Goal: Find specific page/section

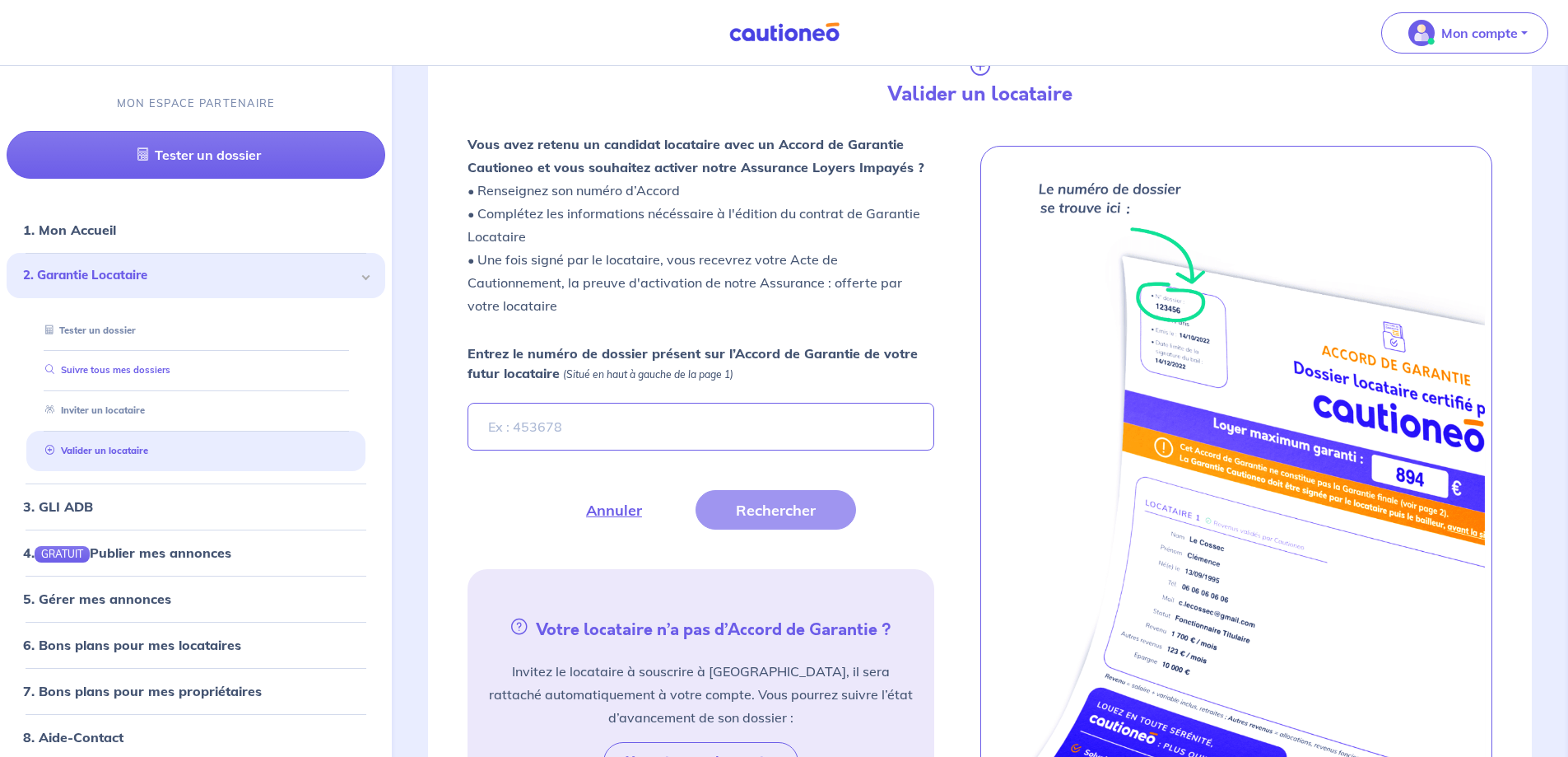
click at [159, 365] on link "Suivre tous mes dossiers" at bounding box center [104, 370] width 132 height 12
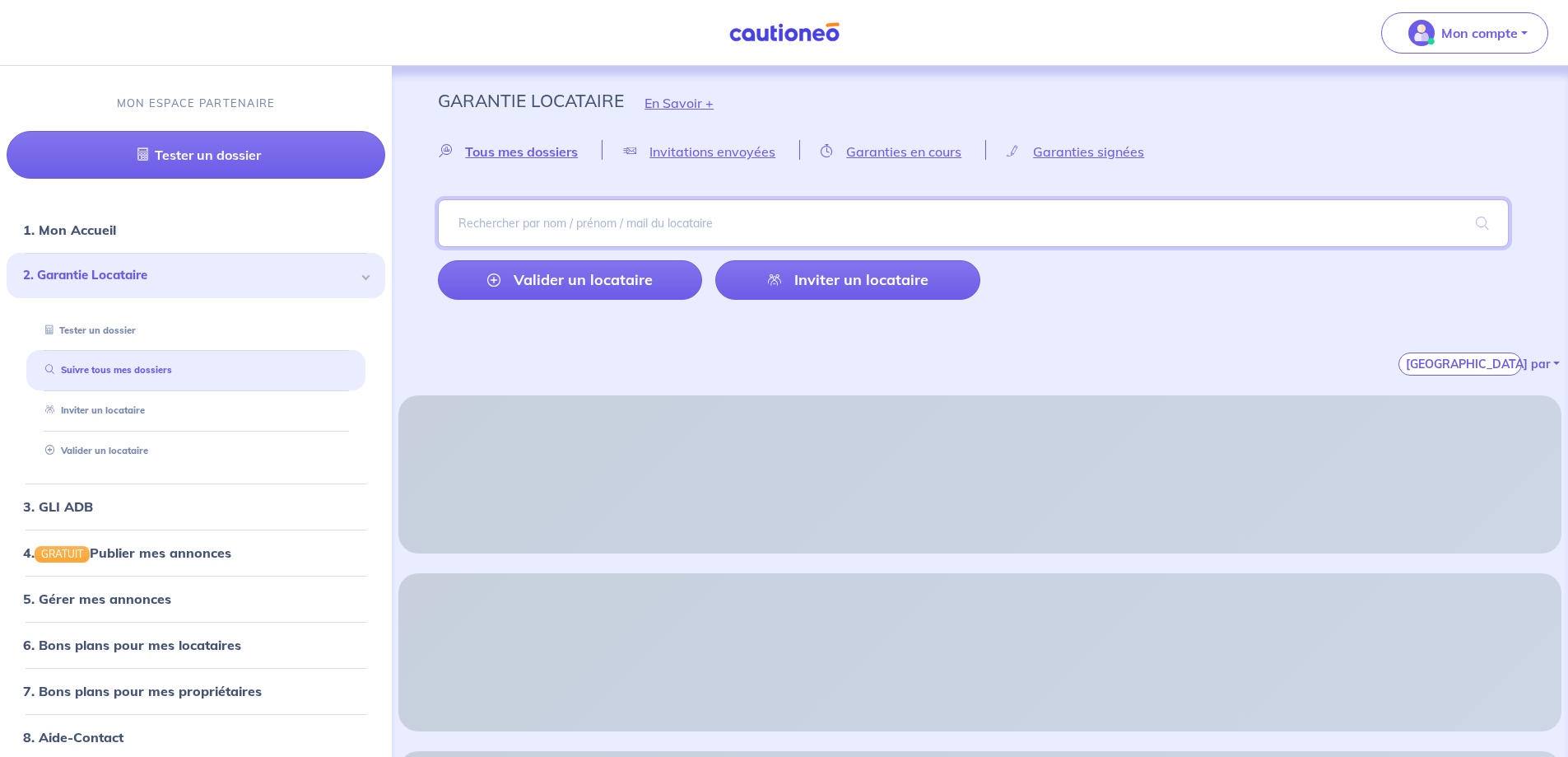
click at [570, 229] on input "search" at bounding box center [973, 223] width 1071 height 48
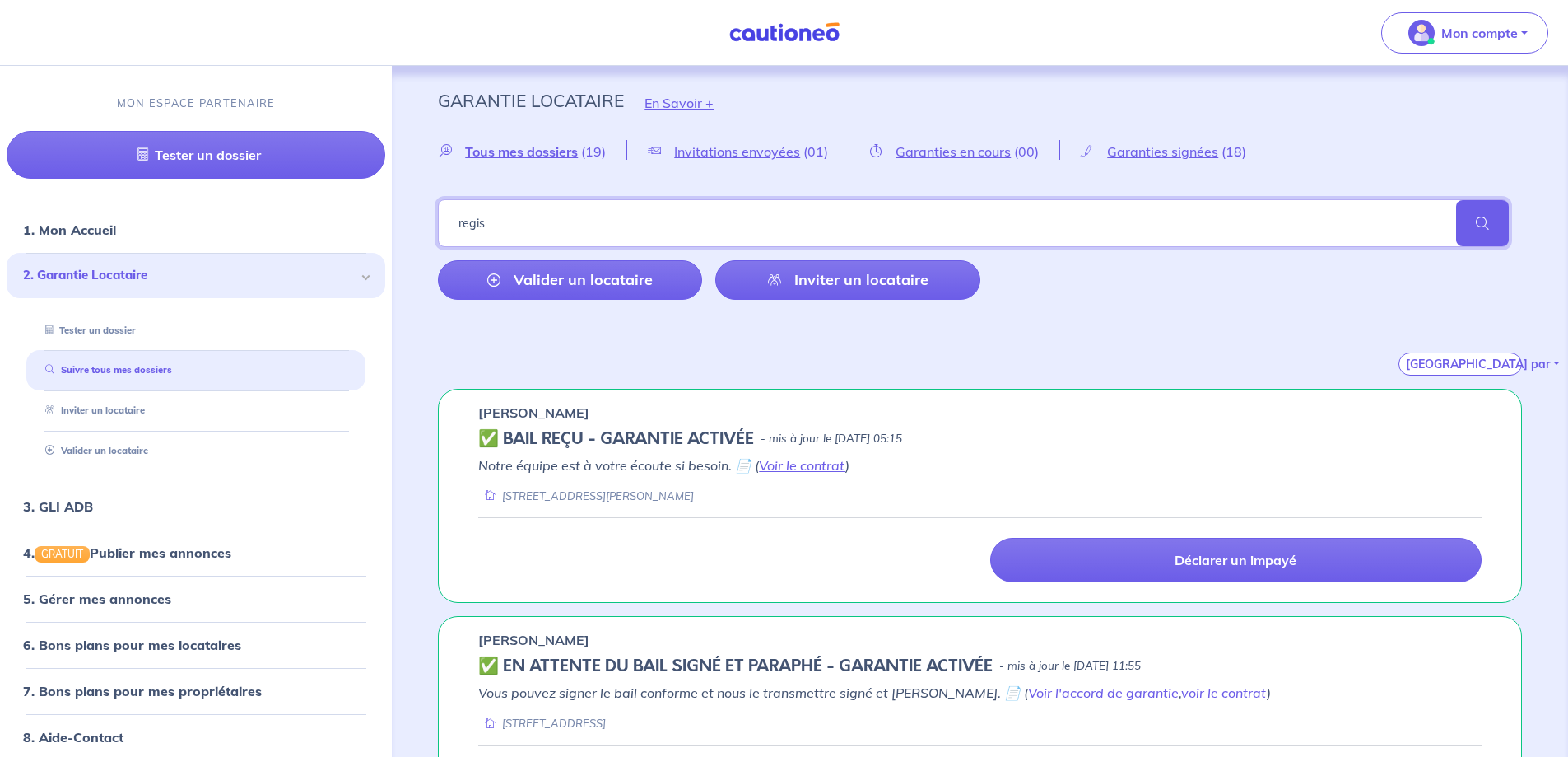
type input "regis"
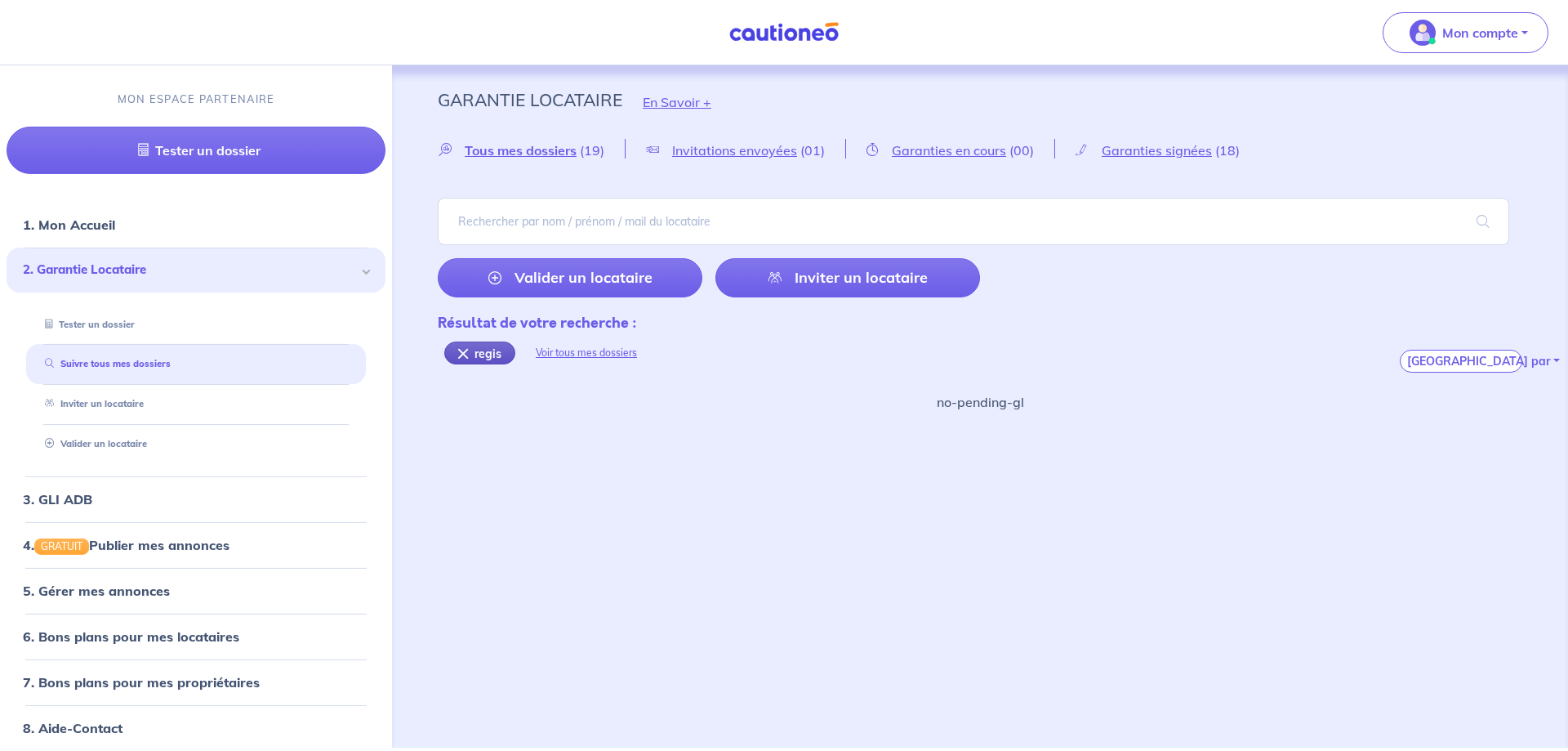
click at [462, 357] on div "regis" at bounding box center [480, 352] width 71 height 23
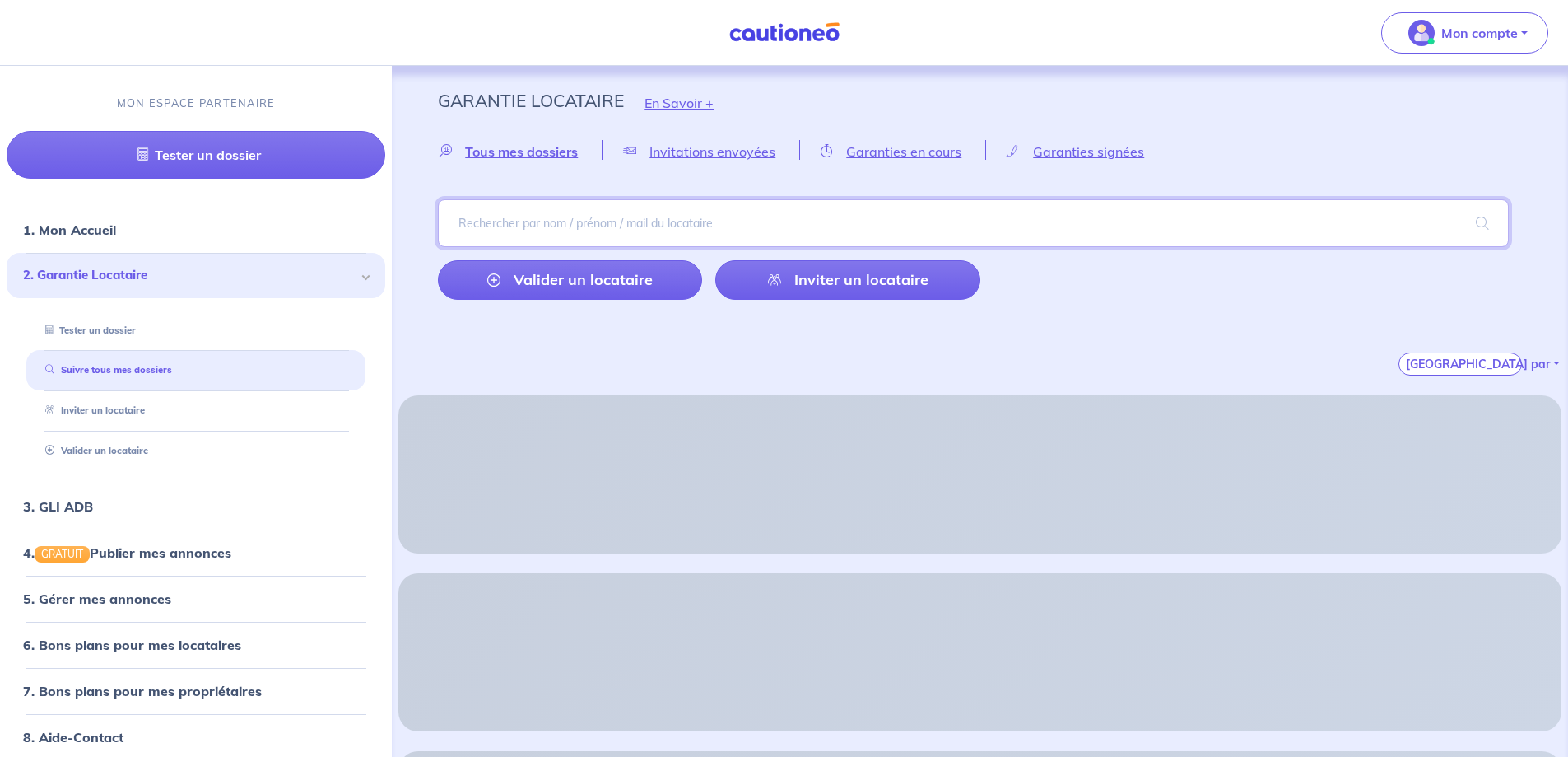
click at [512, 220] on input "search" at bounding box center [973, 223] width 1071 height 48
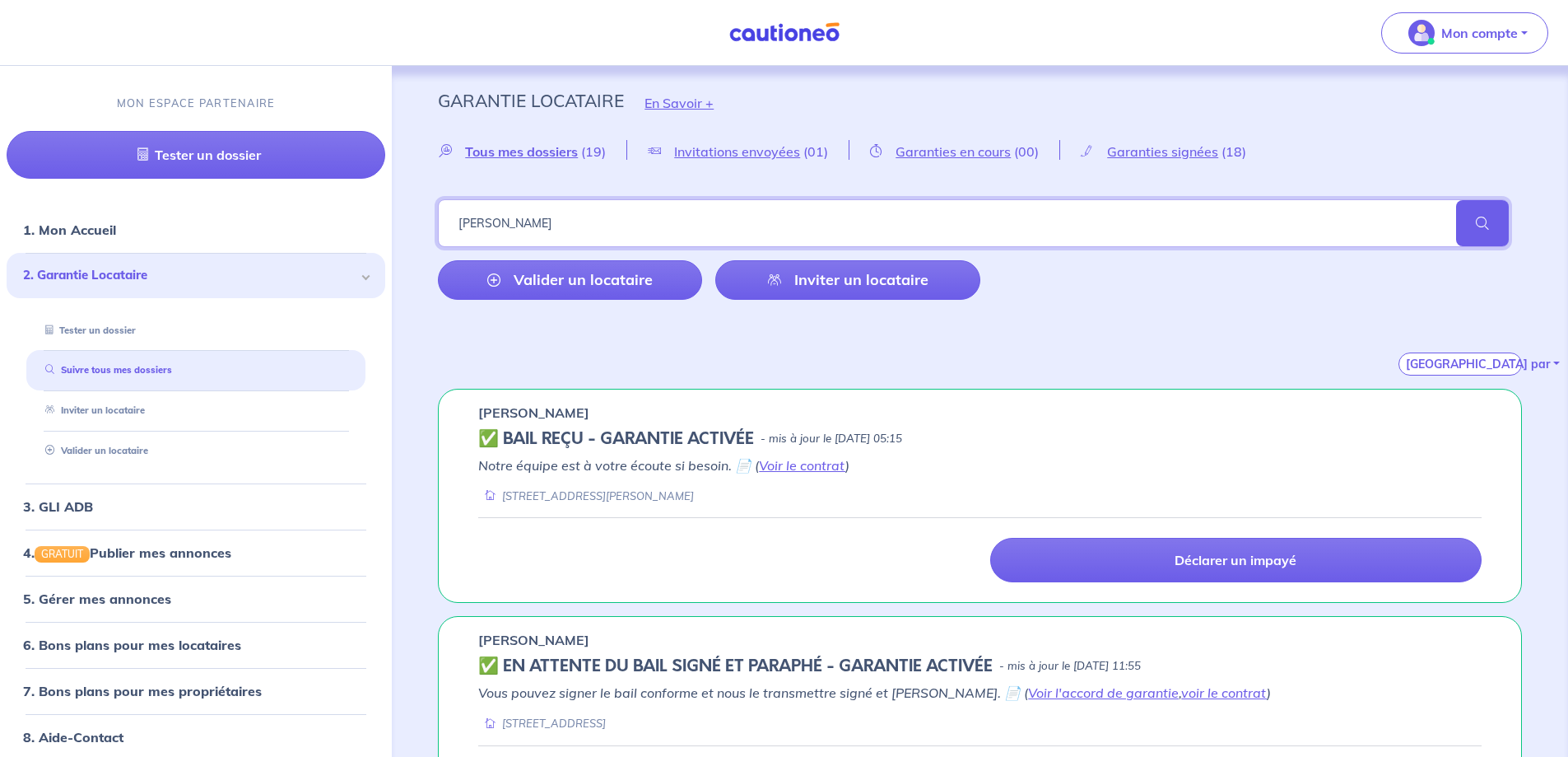
type input "benedicte"
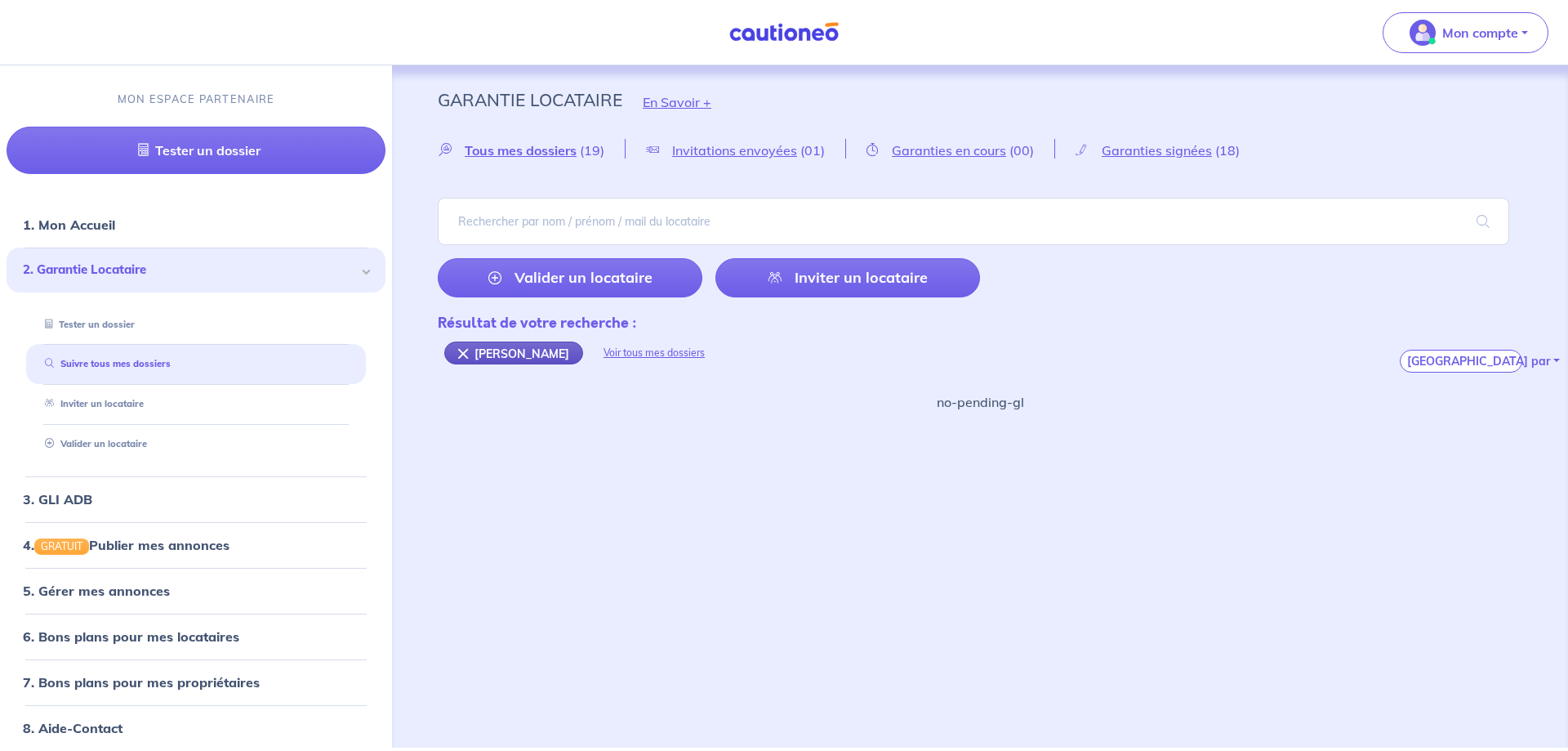
click at [460, 355] on div "benedicte" at bounding box center [514, 352] width 139 height 23
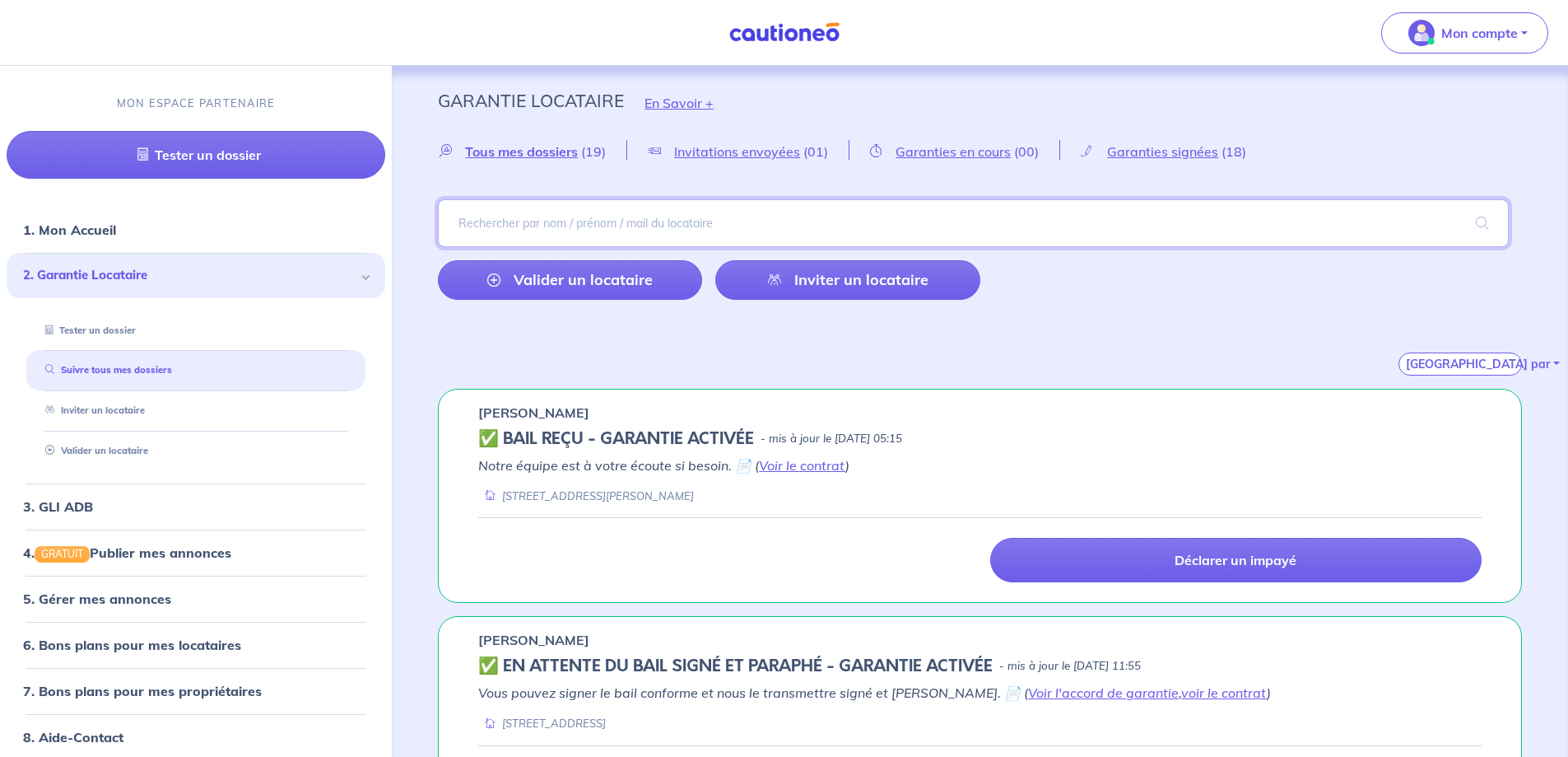
click at [715, 231] on input "search" at bounding box center [973, 223] width 1071 height 48
type input "re"
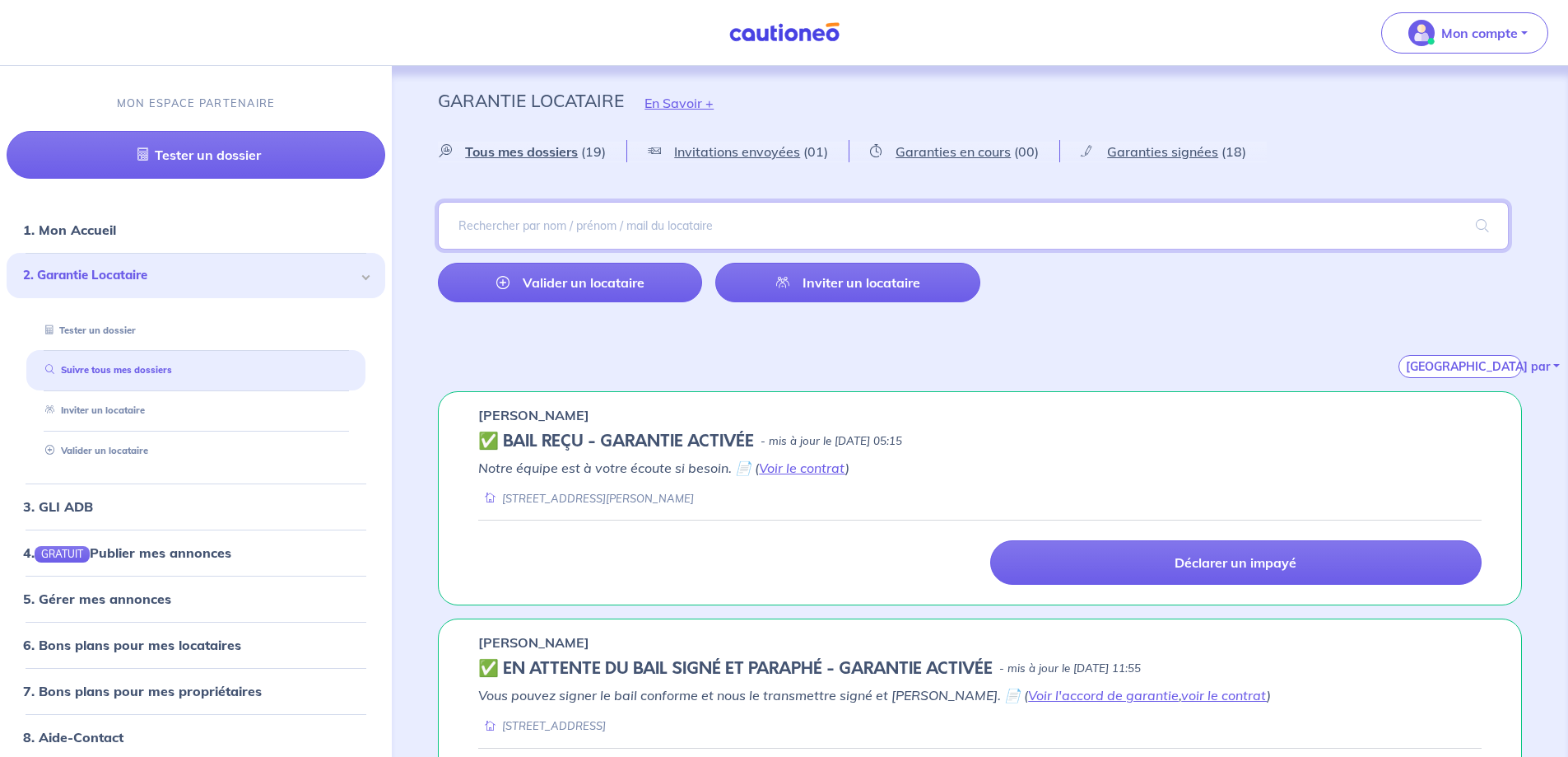
click at [509, 231] on input "search" at bounding box center [973, 226] width 1071 height 48
type input "regis"
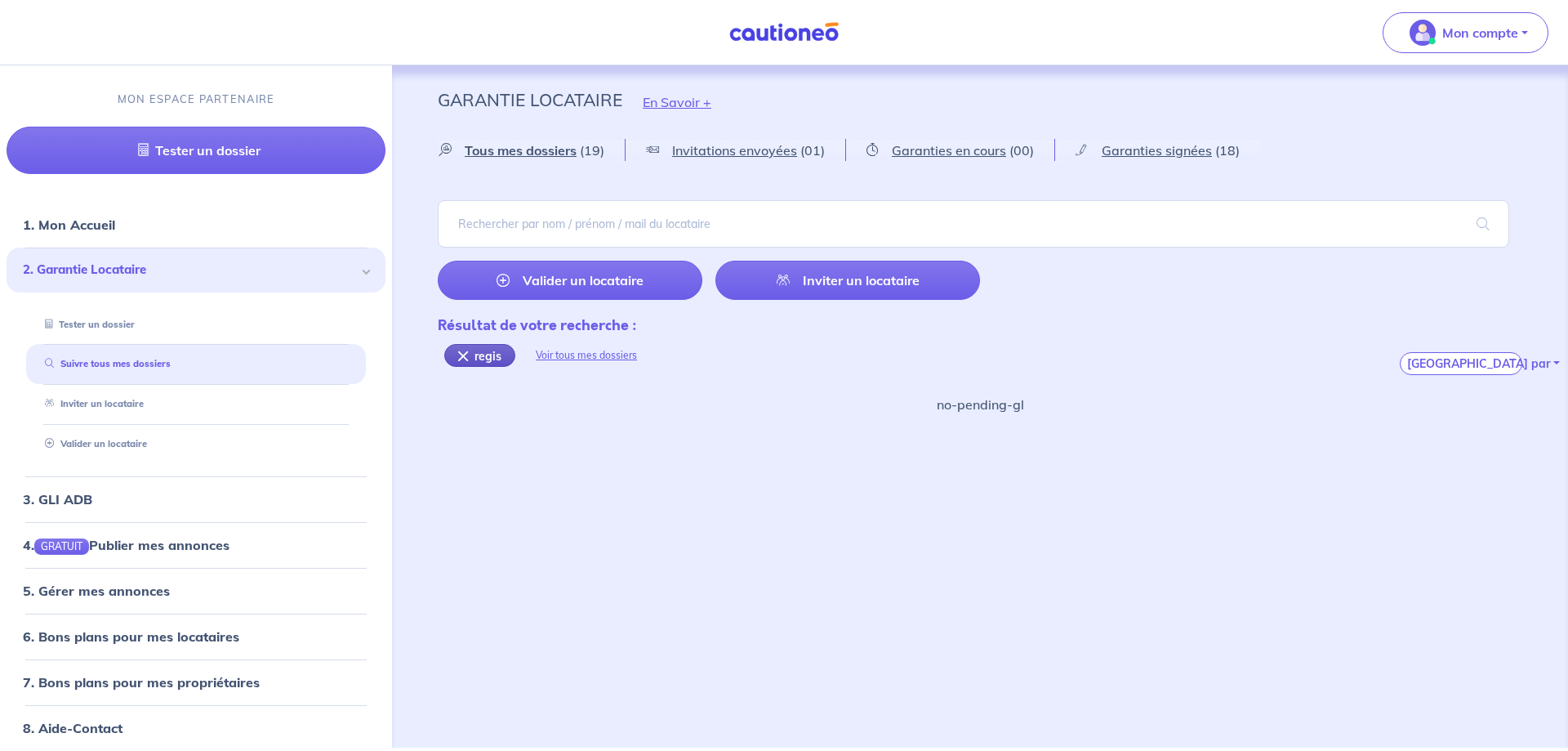
click at [465, 355] on div "regis" at bounding box center [480, 355] width 71 height 23
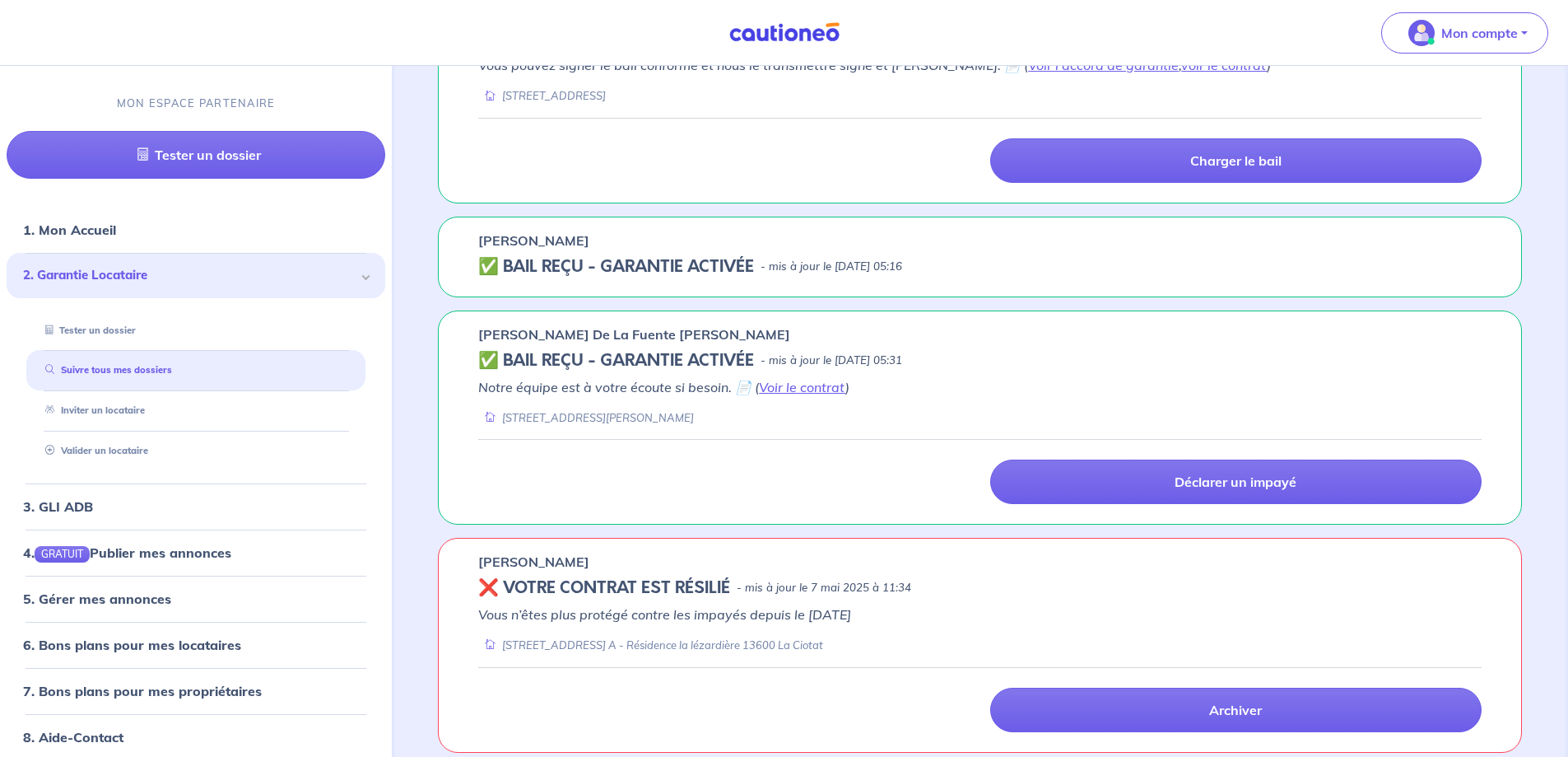
scroll to position [2058, 0]
